Goal: Transaction & Acquisition: Purchase product/service

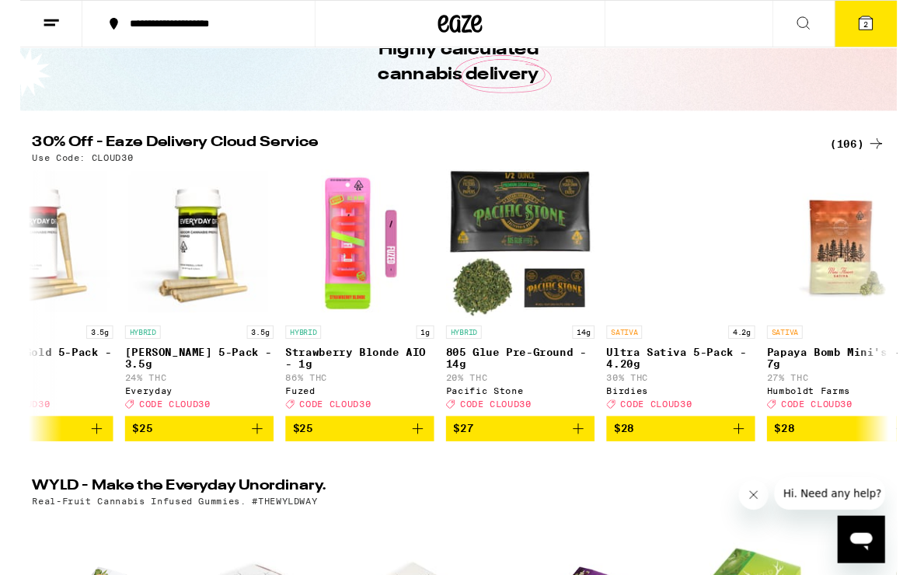
scroll to position [0, 6616]
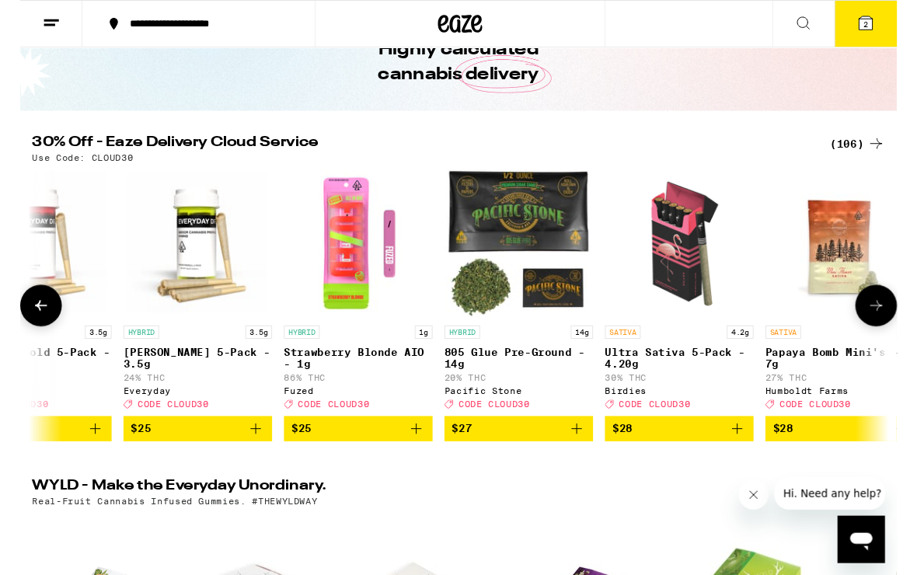
click at [343, 294] on img "Open page for Strawberry Blonde AIO - 1g from Fuzed" at bounding box center [353, 254] width 155 height 155
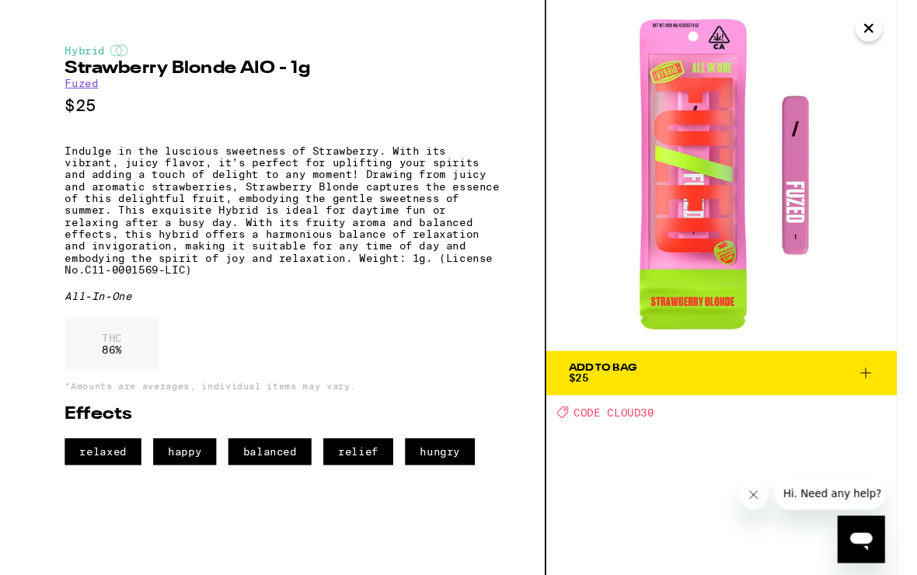
click at [889, 36] on icon "Close" at bounding box center [887, 29] width 19 height 23
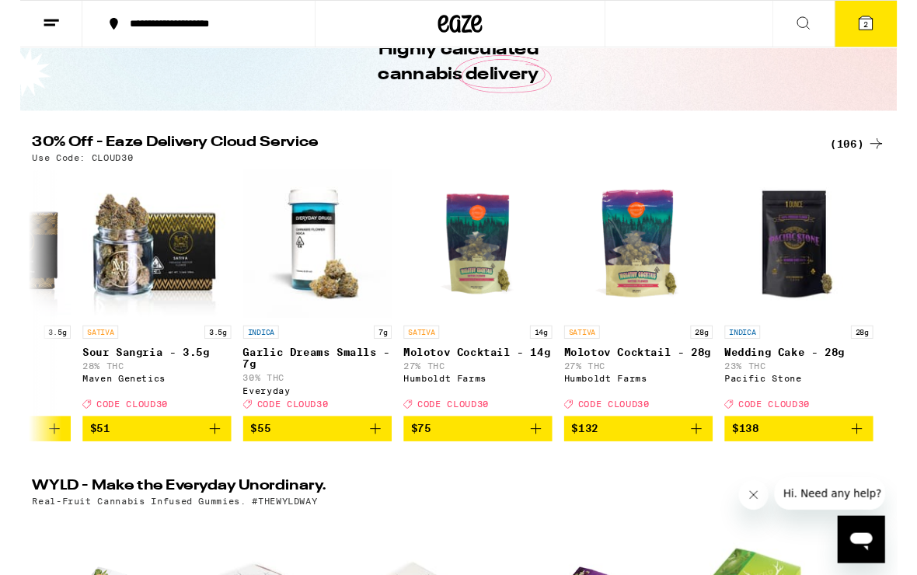
scroll to position [0, 17028]
